Goal: Information Seeking & Learning: Learn about a topic

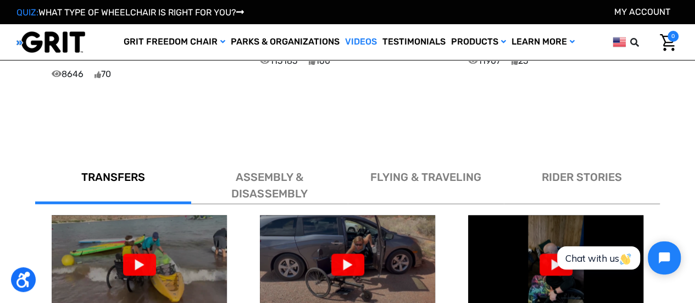
scroll to position [605, 0]
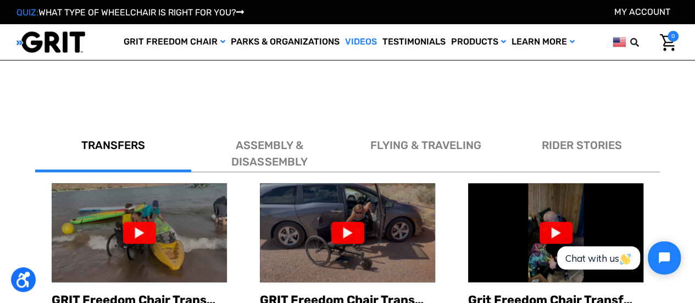
click at [283, 139] on span "ASSEMBLY & DISASSEMBLY" at bounding box center [269, 154] width 76 height 30
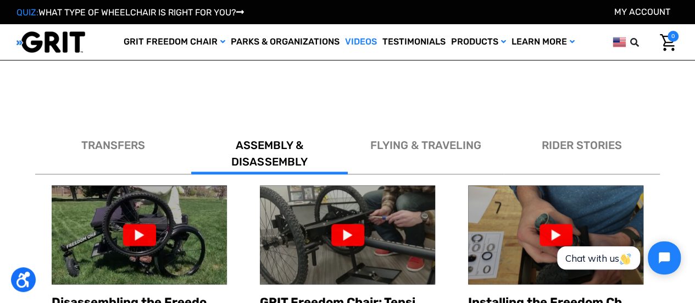
click at [134, 139] on span "TRANSFERS" at bounding box center [113, 145] width 64 height 13
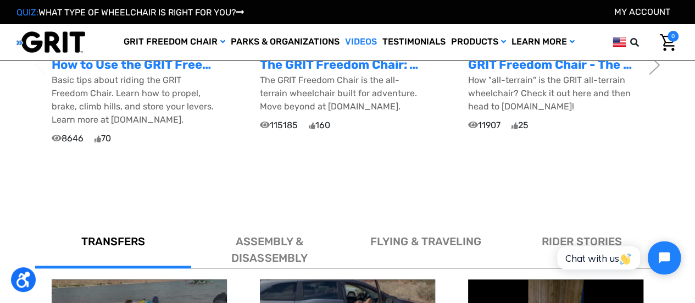
scroll to position [330, 0]
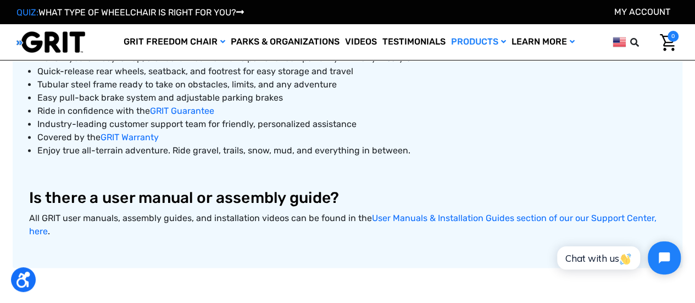
scroll to position [550, 0]
